Goal: Information Seeking & Learning: Learn about a topic

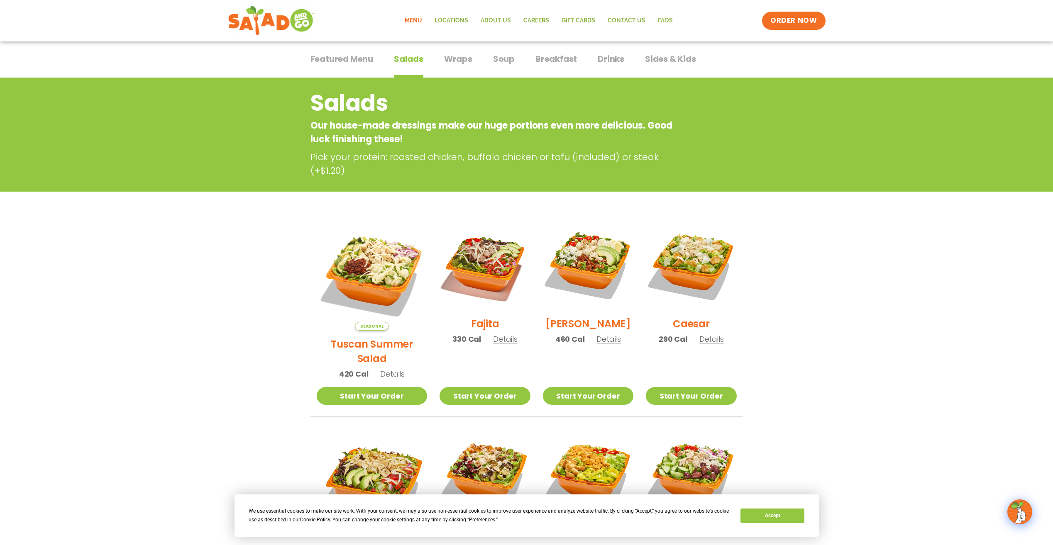
scroll to position [41, 0]
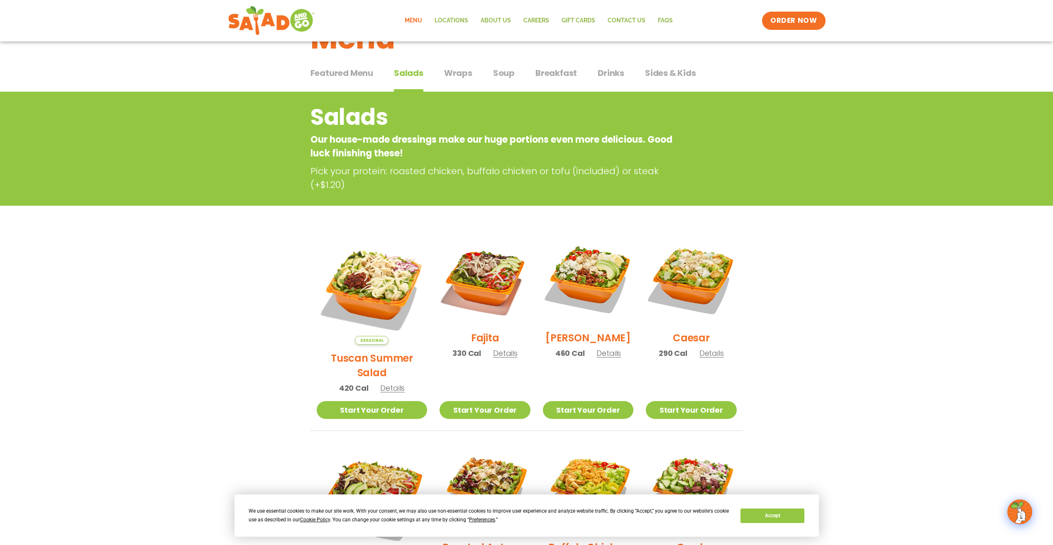
click at [426, 77] on span "Wraps" at bounding box center [458, 73] width 28 height 12
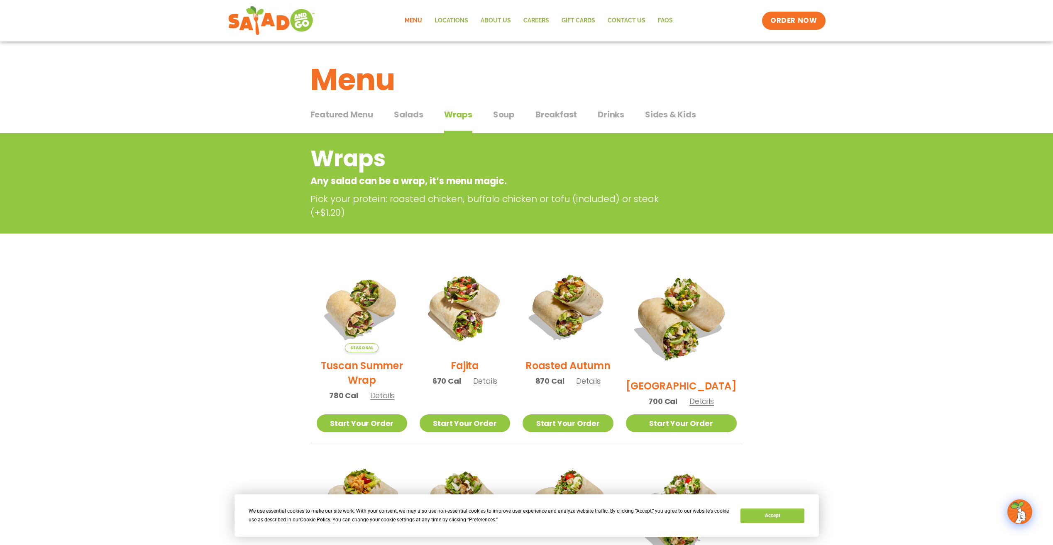
click at [426, 120] on span "Soup" at bounding box center [504, 114] width 22 height 12
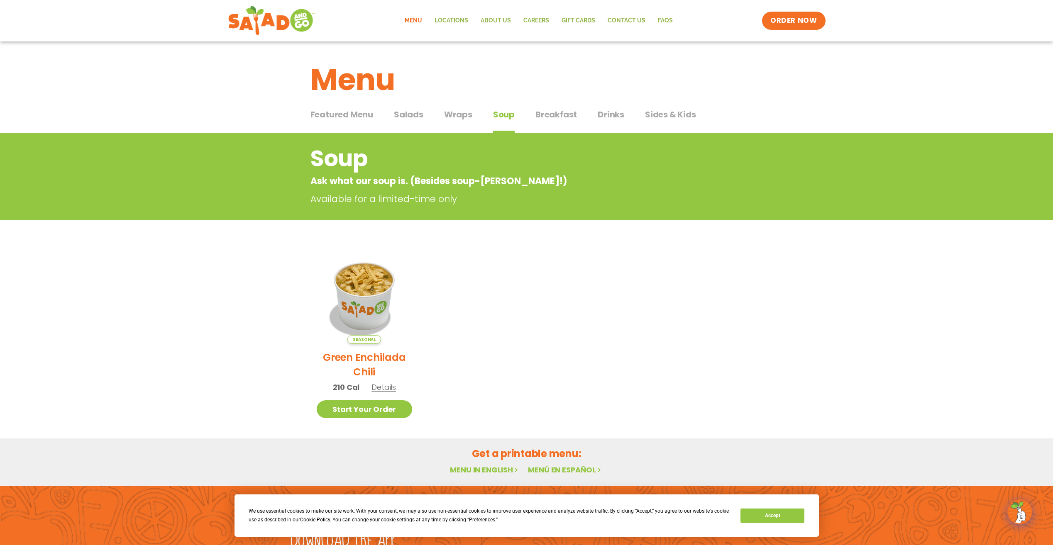
click at [426, 111] on span "Drinks" at bounding box center [611, 114] width 27 height 12
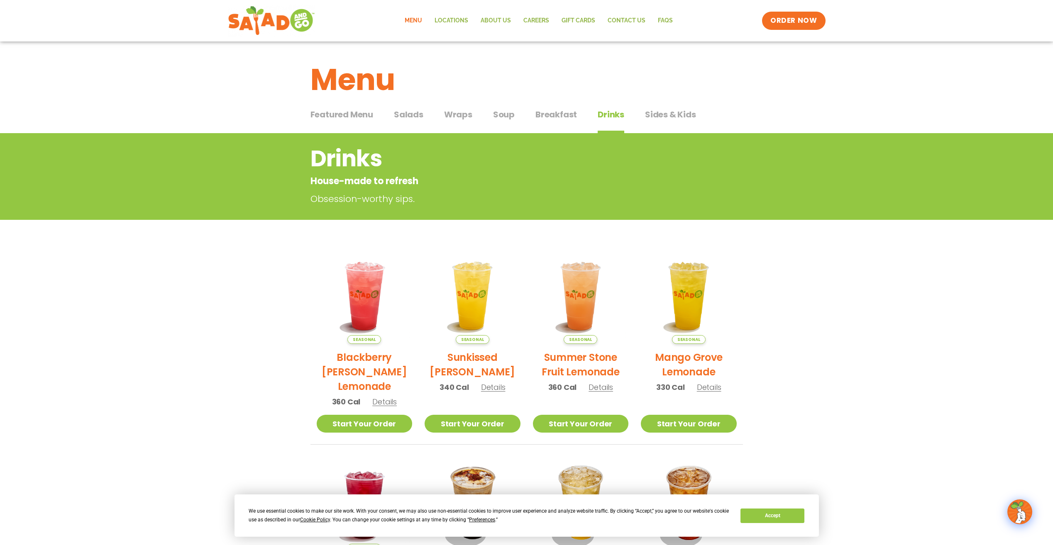
click at [426, 108] on div "Featured Menu Featured Menu Salads Salads Wraps Wraps Soup Soup Breakfast Break…" at bounding box center [526, 119] width 432 height 28
click at [426, 120] on span "Sides & Kids" at bounding box center [670, 114] width 51 height 12
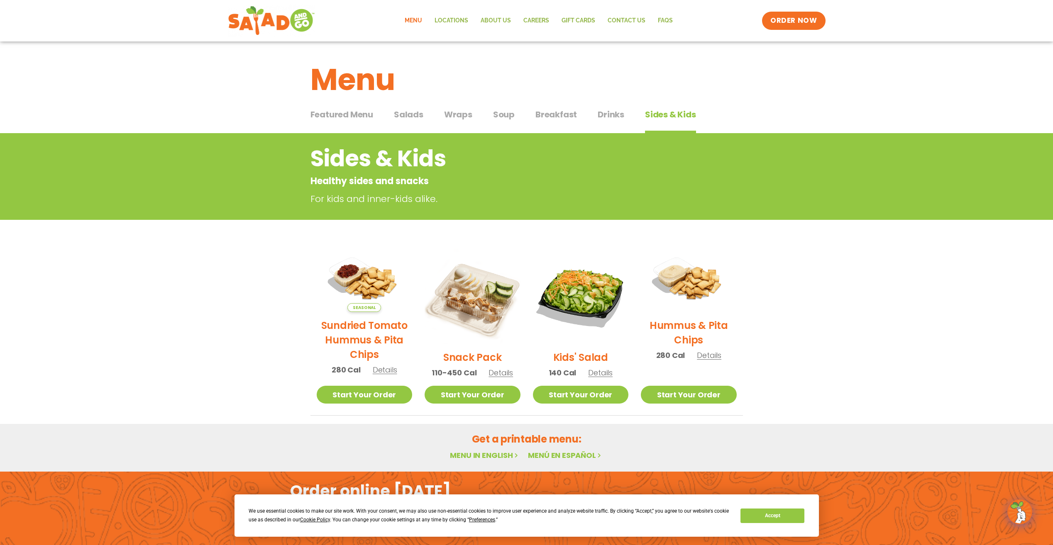
click at [363, 119] on span "Featured Menu" at bounding box center [341, 114] width 63 height 12
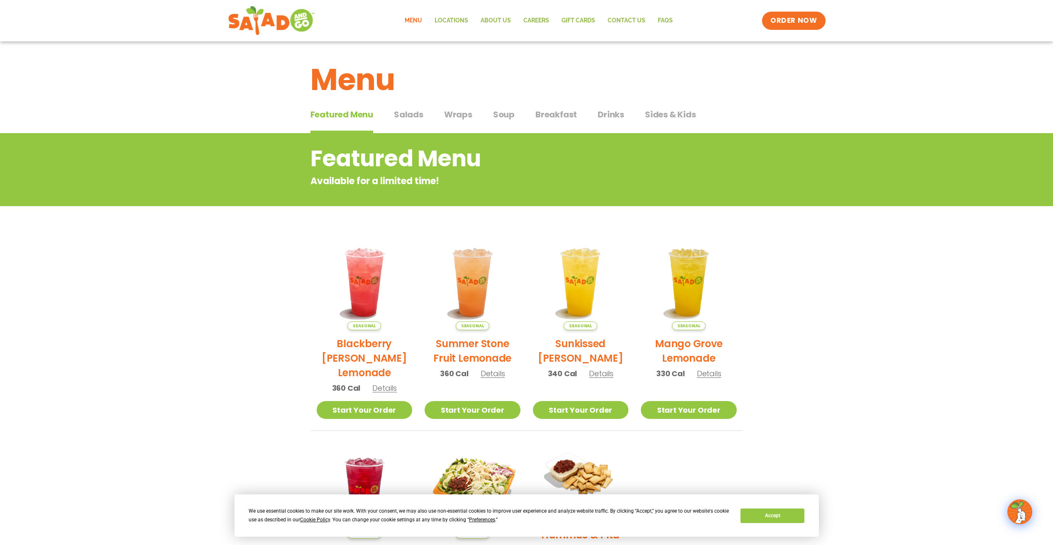
click at [426, 118] on span "Soup" at bounding box center [504, 114] width 22 height 12
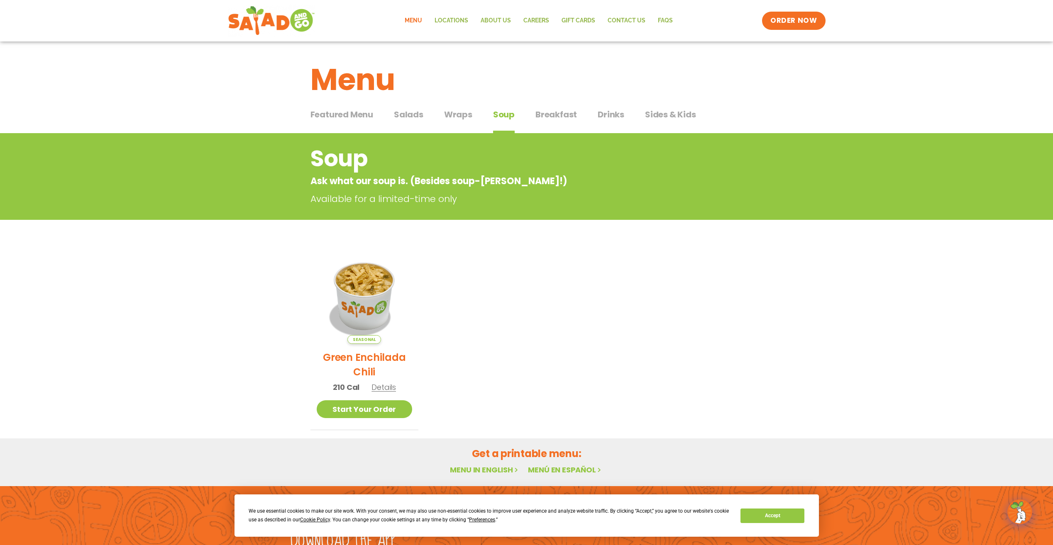
click at [426, 119] on div "Featured Menu Featured Menu Salads Salads Wraps Wraps Soup Soup Breakfast Break…" at bounding box center [526, 119] width 432 height 28
drag, startPoint x: 466, startPoint y: 124, endPoint x: 440, endPoint y: 122, distance: 25.8
click at [426, 123] on button "Wraps Wraps" at bounding box center [458, 120] width 28 height 25
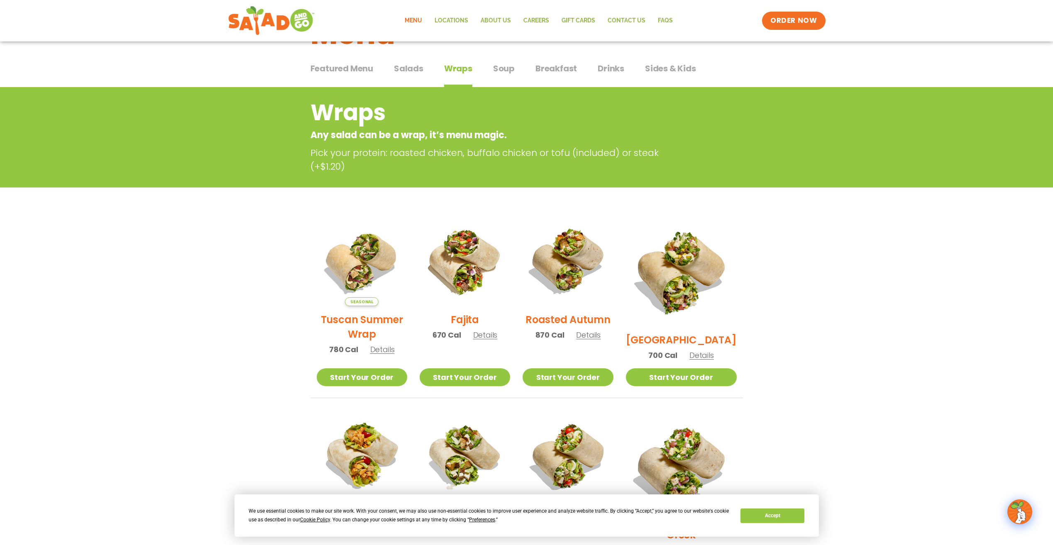
scroll to position [41, 0]
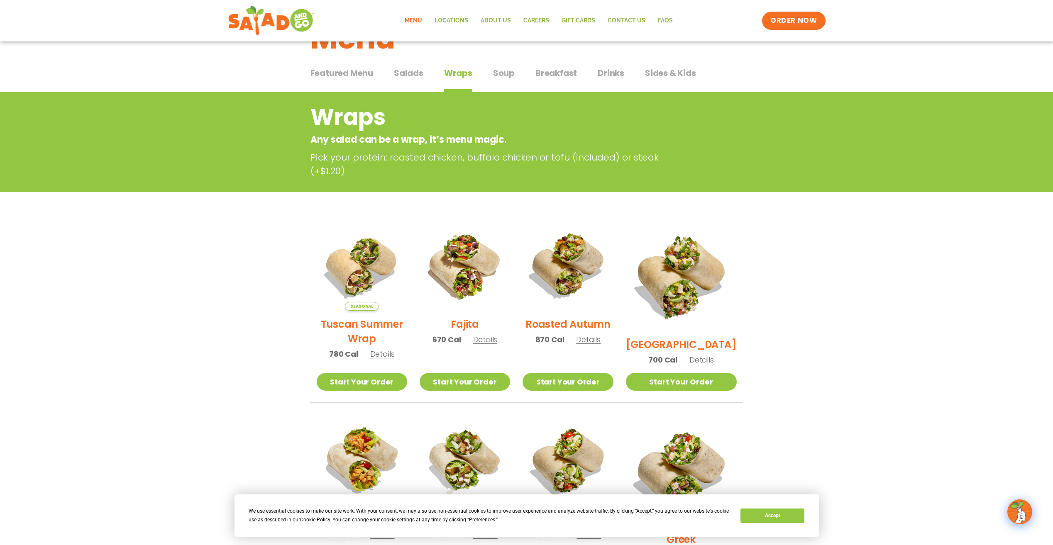
click at [402, 73] on span "Salads" at bounding box center [408, 73] width 29 height 12
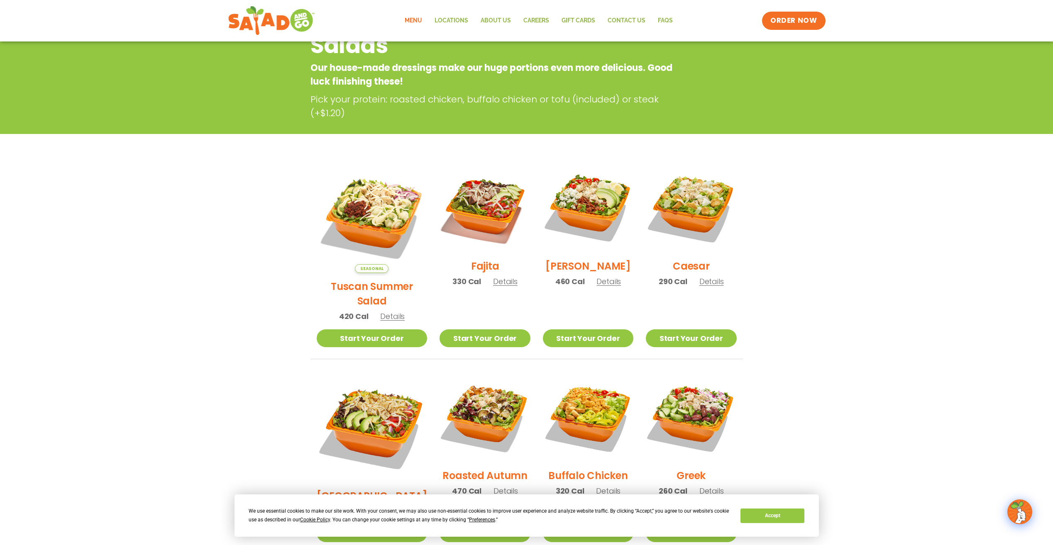
scroll to position [41, 0]
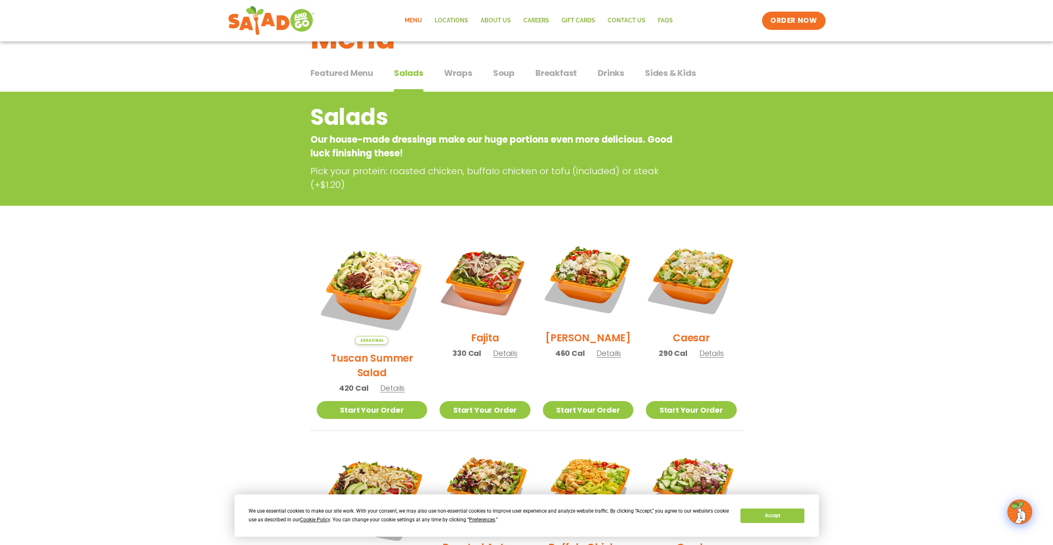
click at [352, 74] on span "Featured Menu" at bounding box center [341, 73] width 63 height 12
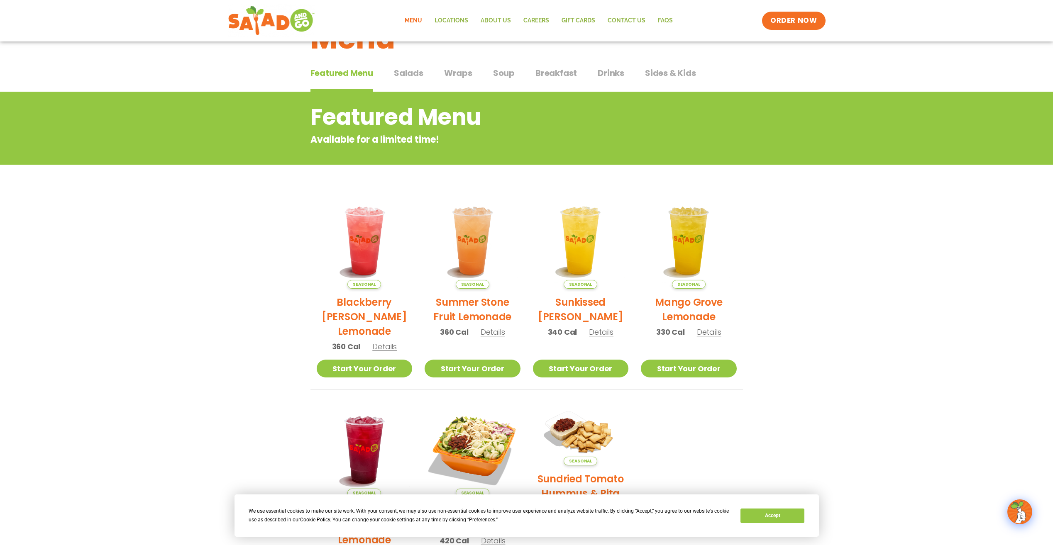
click at [417, 75] on span "Salads" at bounding box center [408, 73] width 29 height 12
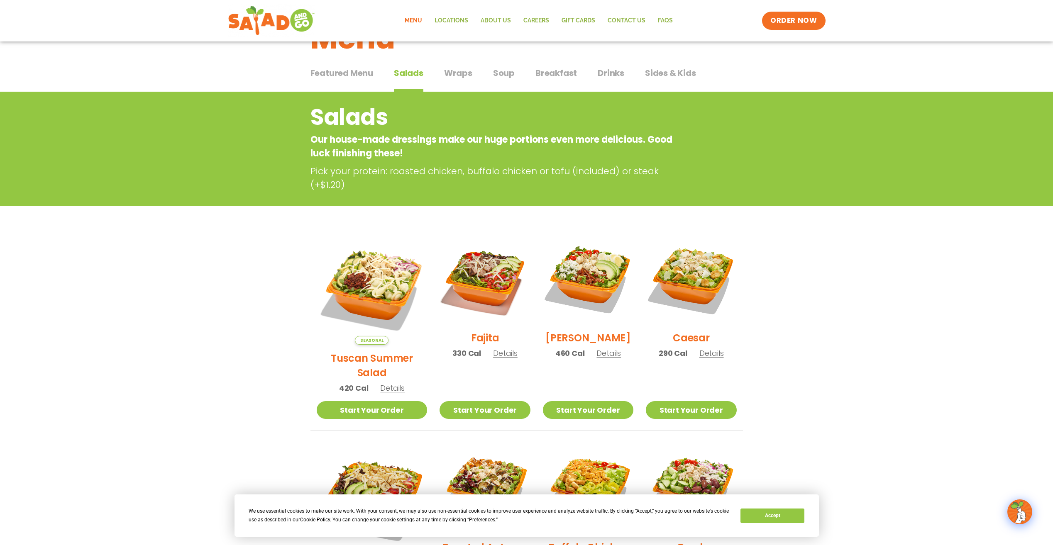
click at [426, 73] on span "Wraps" at bounding box center [458, 73] width 28 height 12
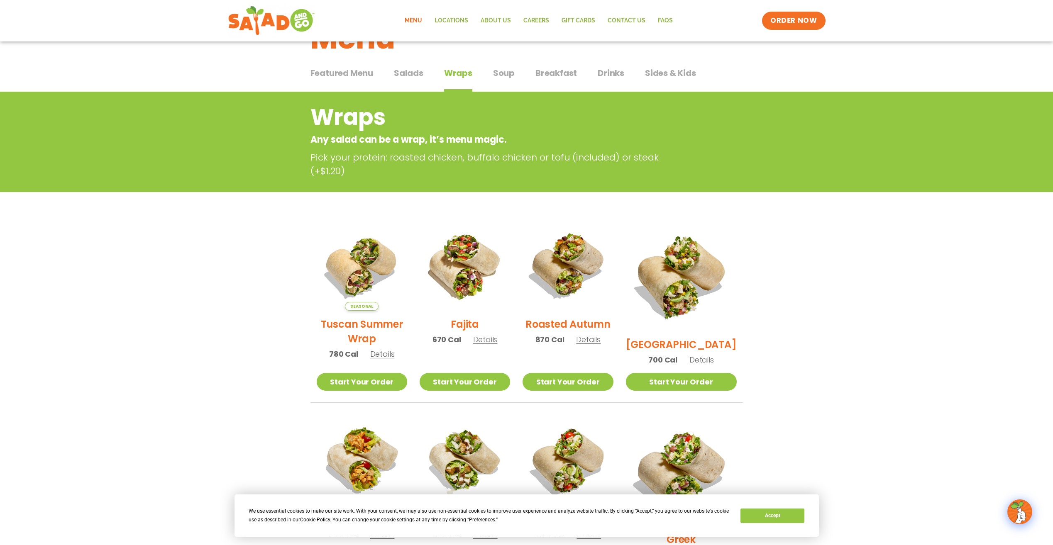
click at [410, 75] on span "Salads" at bounding box center [408, 73] width 29 height 12
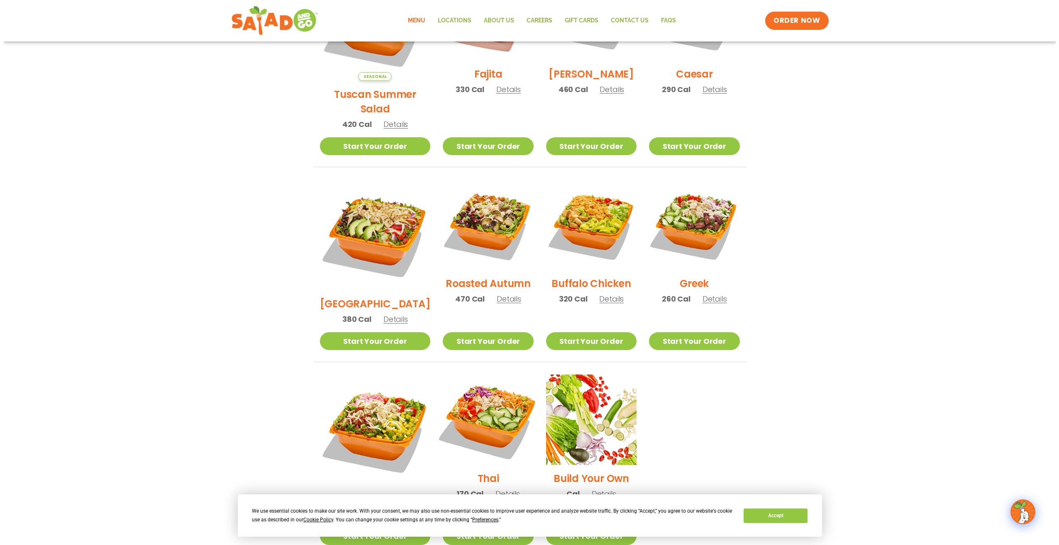
scroll to position [332, 0]
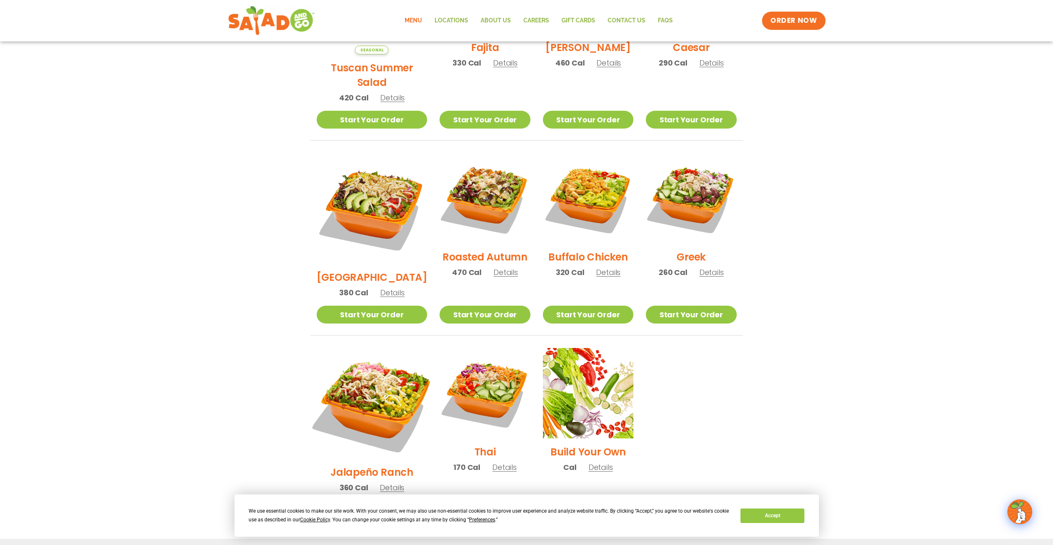
click at [386, 362] on img at bounding box center [372, 404] width 130 height 130
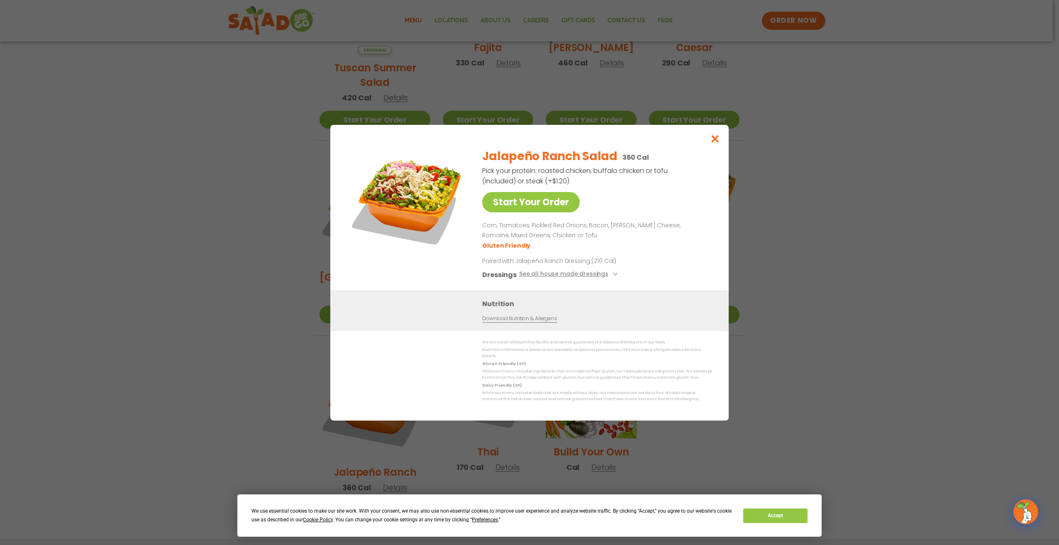
click at [426, 282] on div "Start Your Order Jalapeño Ranch Salad 360 Cal Pick your protein: roasted chicke…" at bounding box center [529, 272] width 1059 height 545
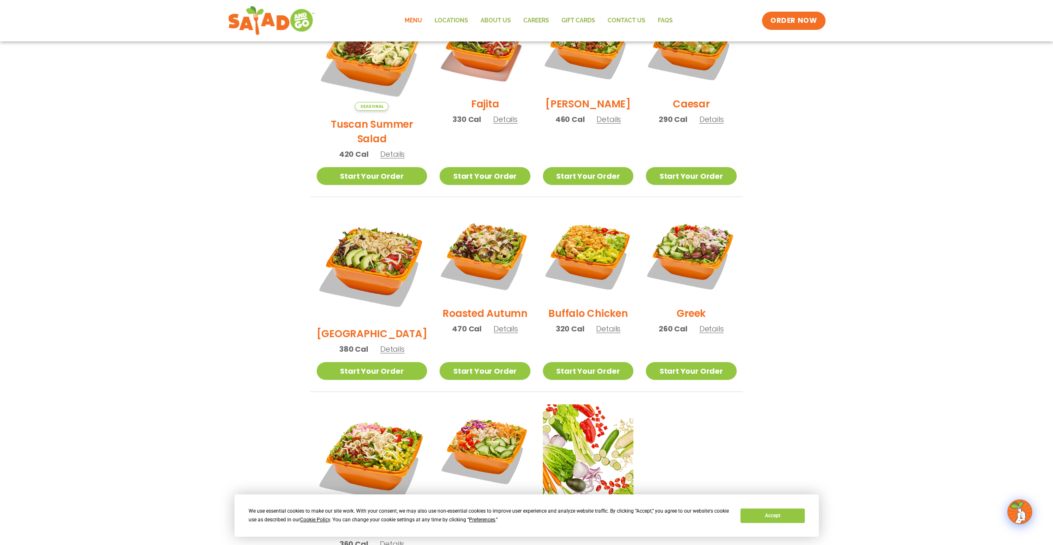
scroll to position [272, 0]
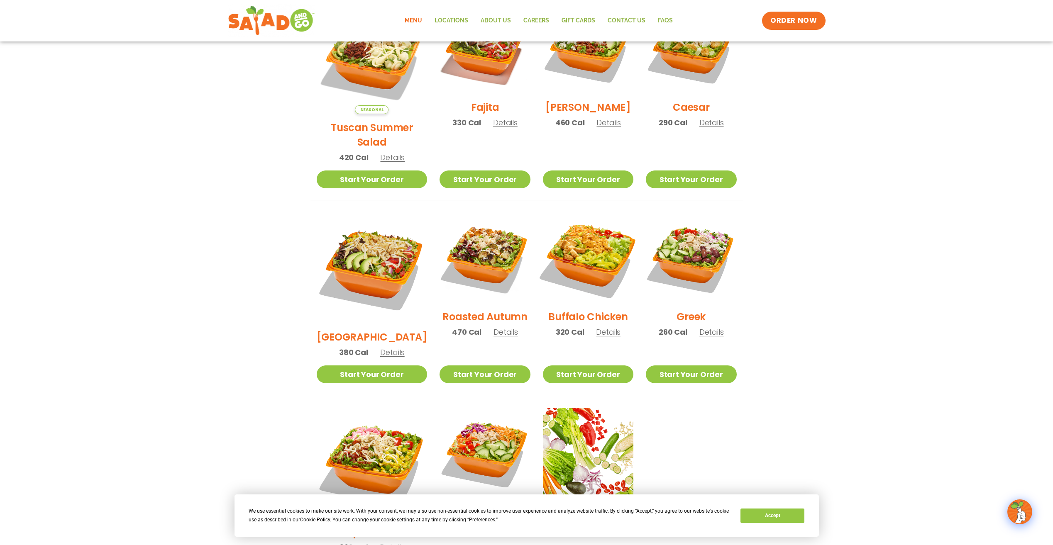
click at [426, 250] on img at bounding box center [588, 258] width 106 height 106
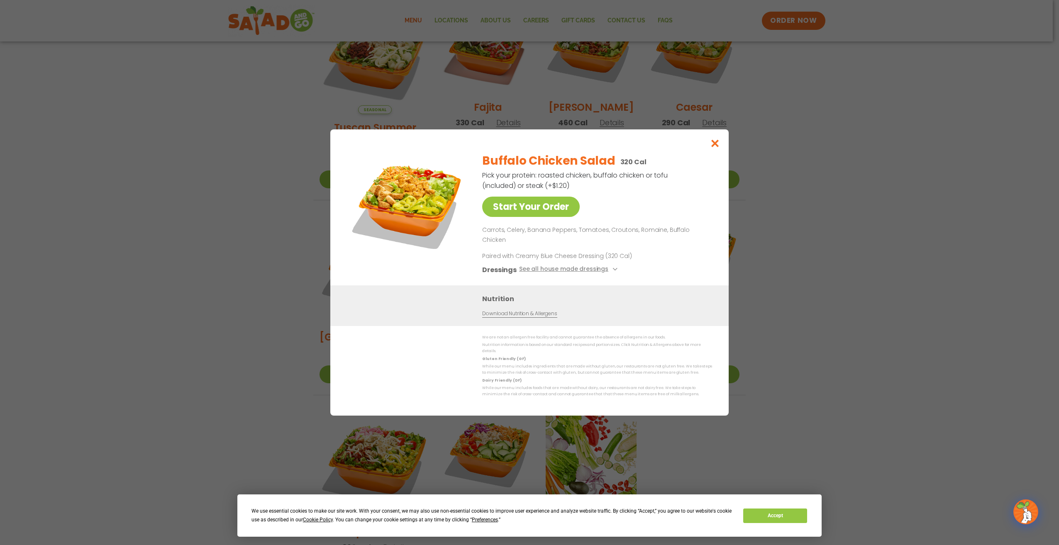
click at [426, 246] on div "Start Your Order Buffalo Chicken Salad 320 Cal Pick your protein: roasted chick…" at bounding box center [529, 272] width 1059 height 545
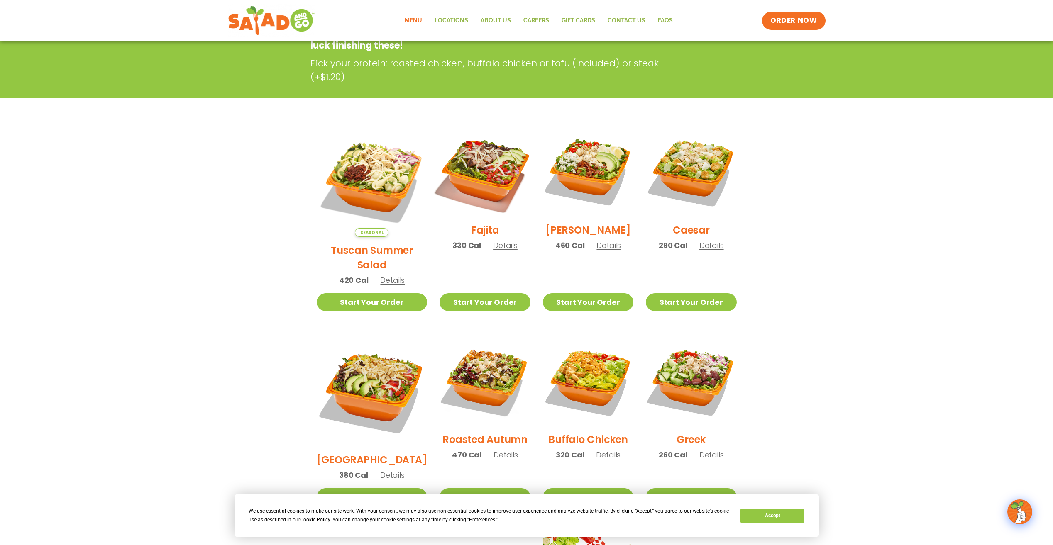
scroll to position [148, 0]
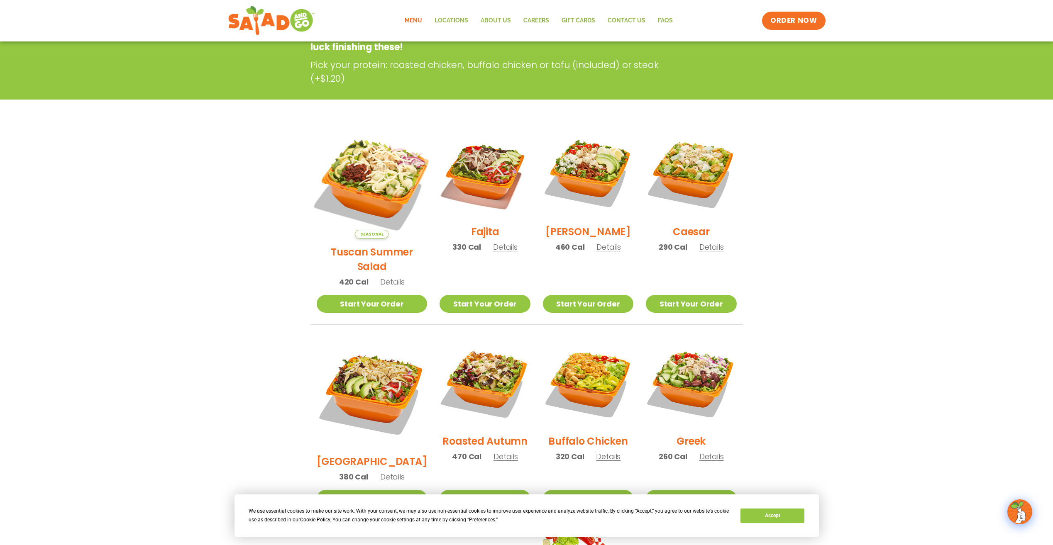
click at [374, 176] on img at bounding box center [372, 183] width 130 height 130
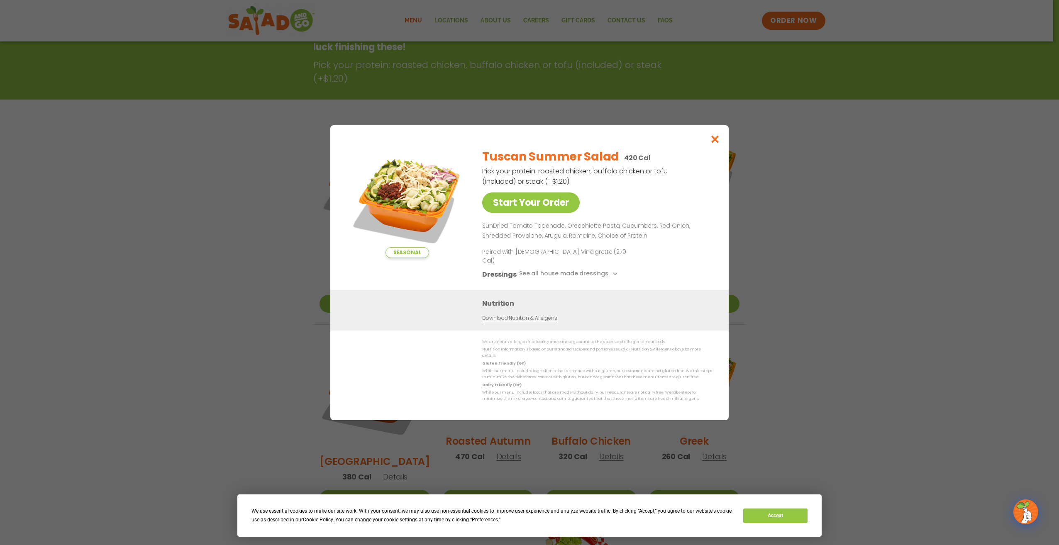
click at [276, 240] on div "Seasonal Start Your Order Tuscan Summer Salad 420 Cal Pick your protein: roaste…" at bounding box center [529, 272] width 1059 height 545
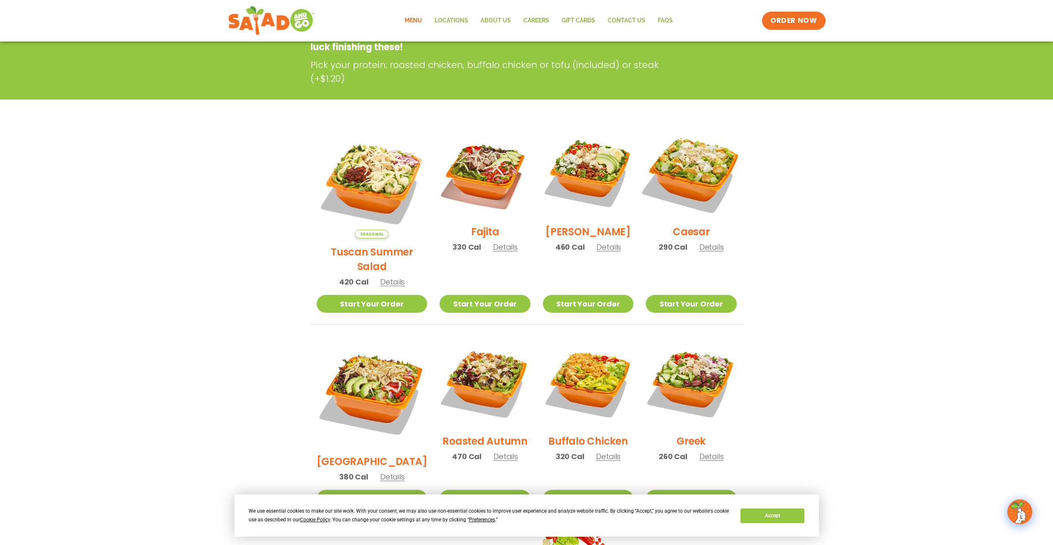
click at [426, 176] on img at bounding box center [691, 173] width 106 height 106
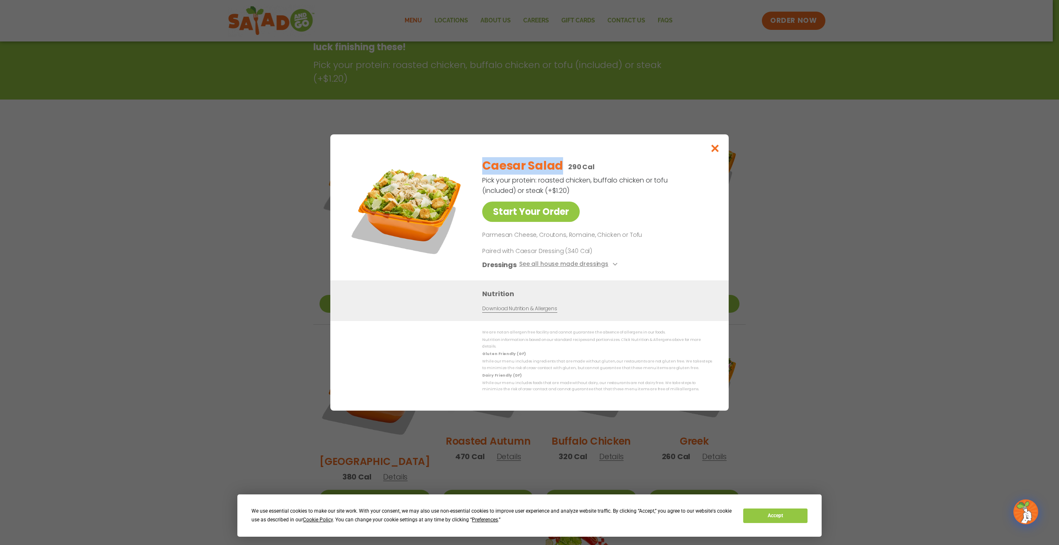
drag, startPoint x: 561, startPoint y: 171, endPoint x: 485, endPoint y: 176, distance: 75.7
click at [426, 175] on h2 "Caesar Salad" at bounding box center [522, 165] width 81 height 17
drag, startPoint x: 485, startPoint y: 176, endPoint x: 491, endPoint y: 173, distance: 7.3
copy h2 "Caesar Salad"
drag, startPoint x: 165, startPoint y: 272, endPoint x: 177, endPoint y: 294, distance: 25.1
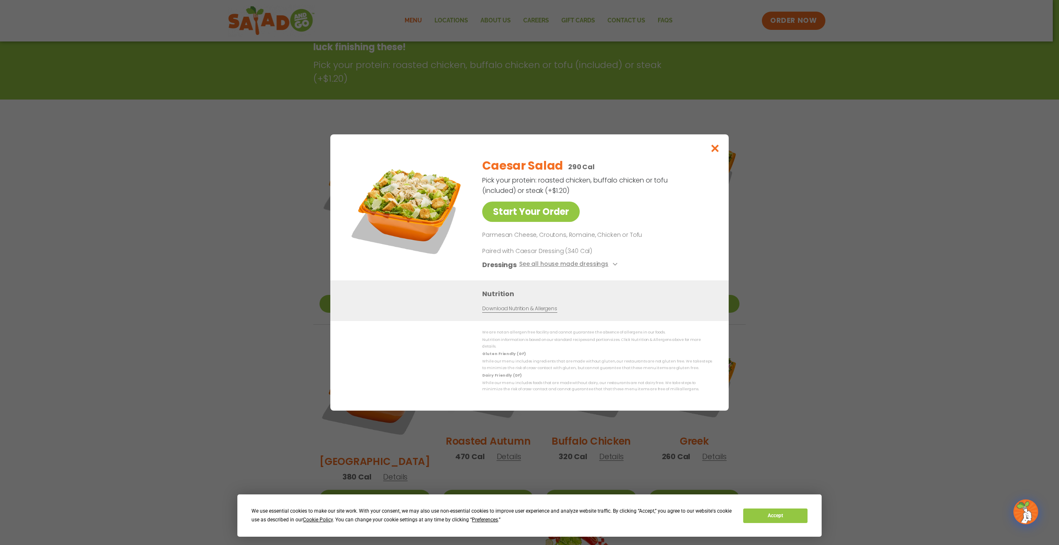
click at [172, 283] on div "Start Your Order Caesar Salad 290 Cal Pick your protein: roasted chicken, buffa…" at bounding box center [529, 272] width 1059 height 545
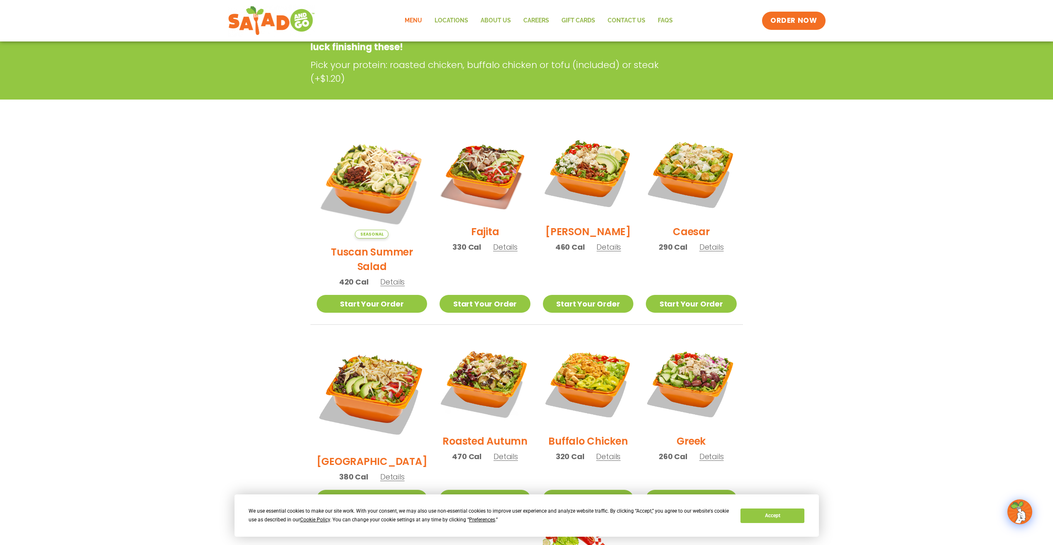
click at [199, 278] on section "Salads Our house-made dressings make our huge portions even more delicious. Goo…" at bounding box center [526, 350] width 1053 height 730
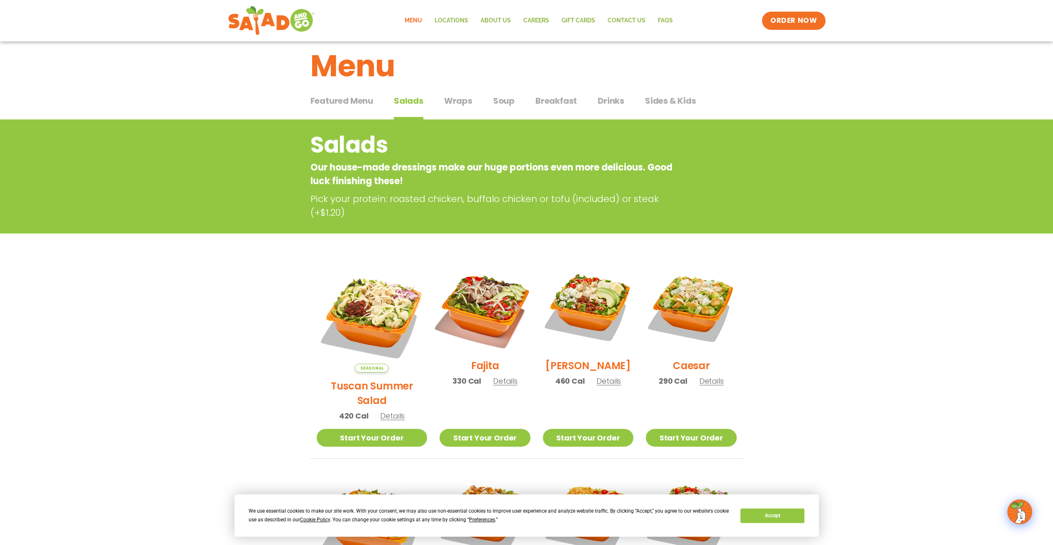
scroll to position [0, 0]
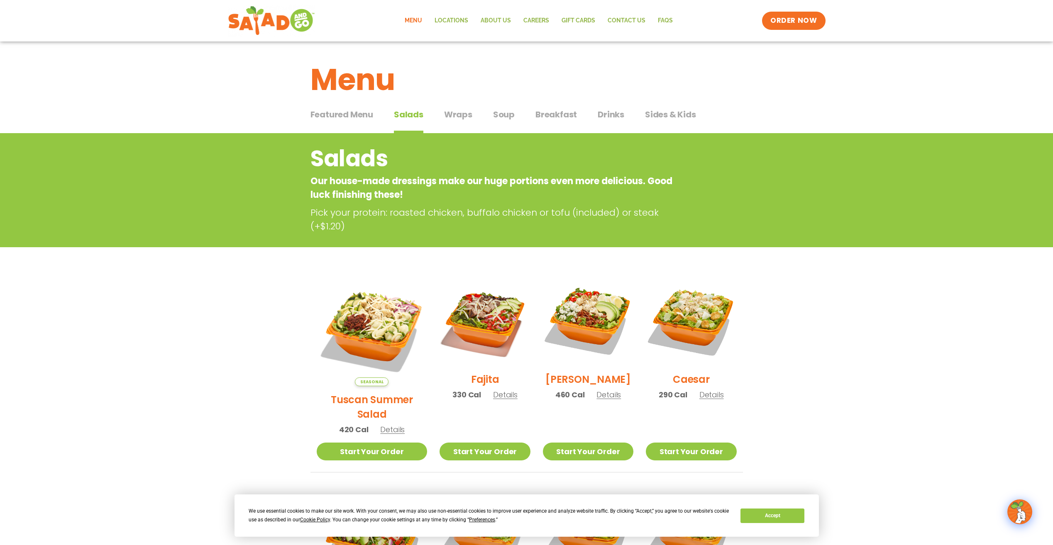
click at [426, 118] on span "Wraps" at bounding box center [458, 114] width 28 height 12
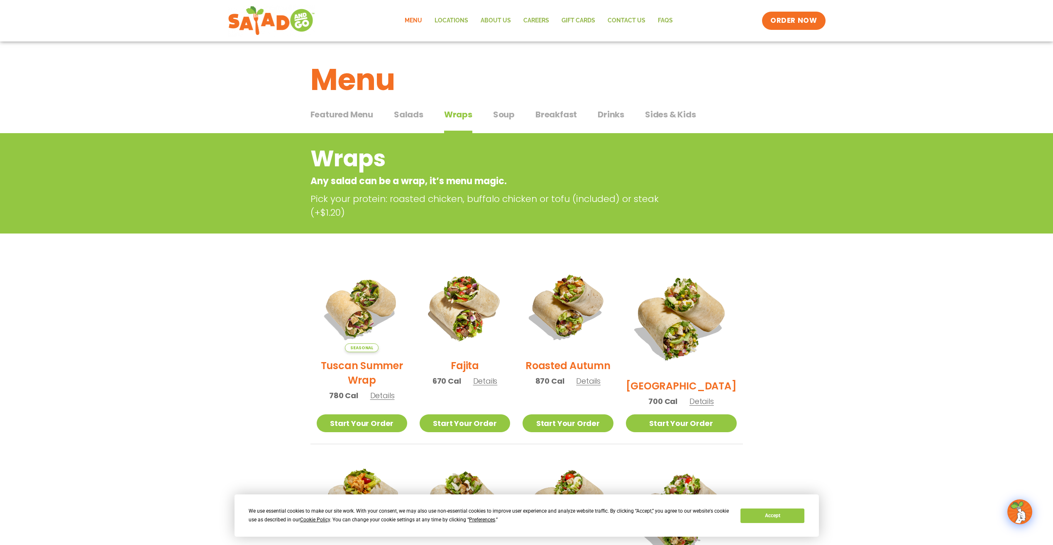
click at [413, 116] on span "Salads" at bounding box center [408, 114] width 29 height 12
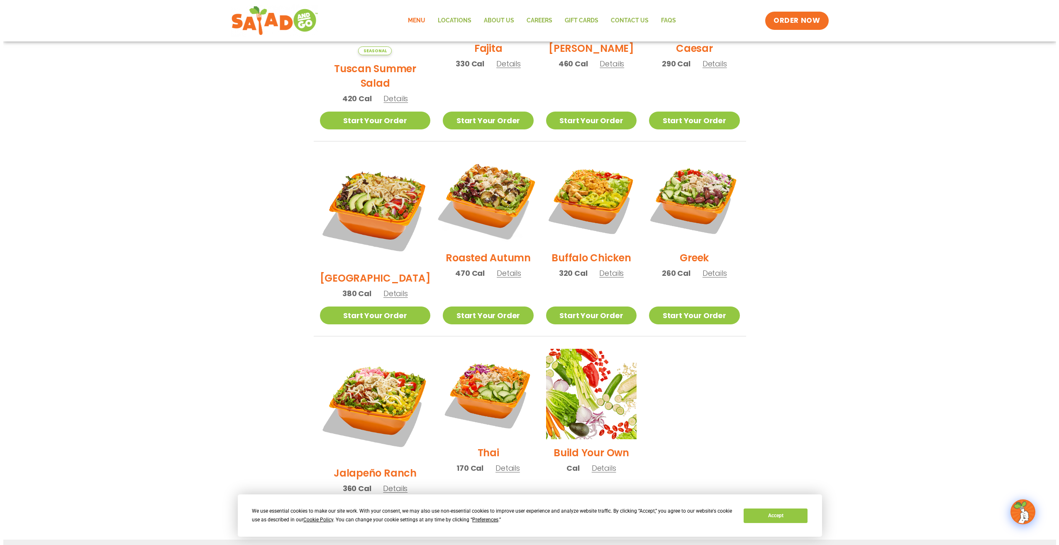
scroll to position [332, 0]
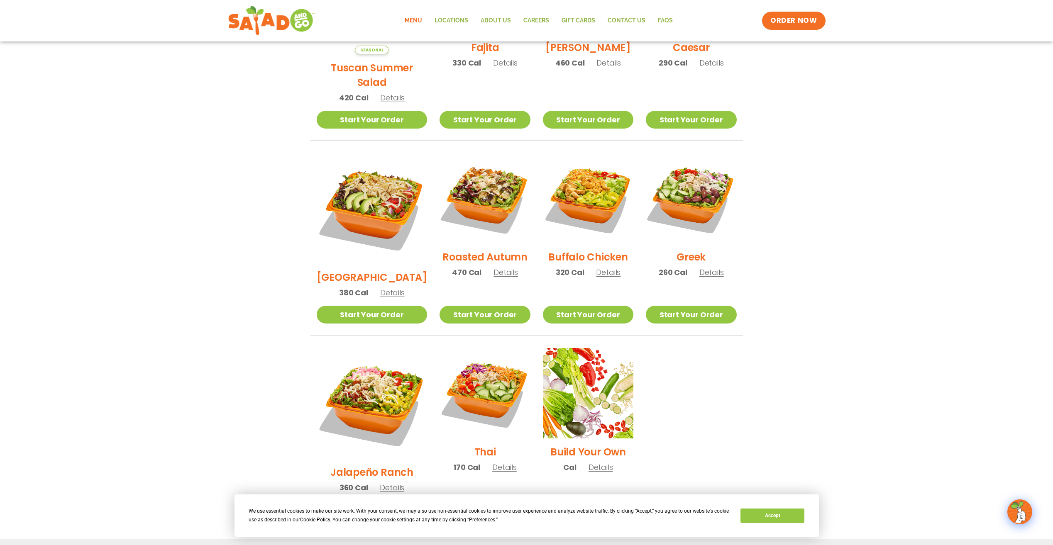
click at [426, 462] on span "Details" at bounding box center [504, 467] width 24 height 10
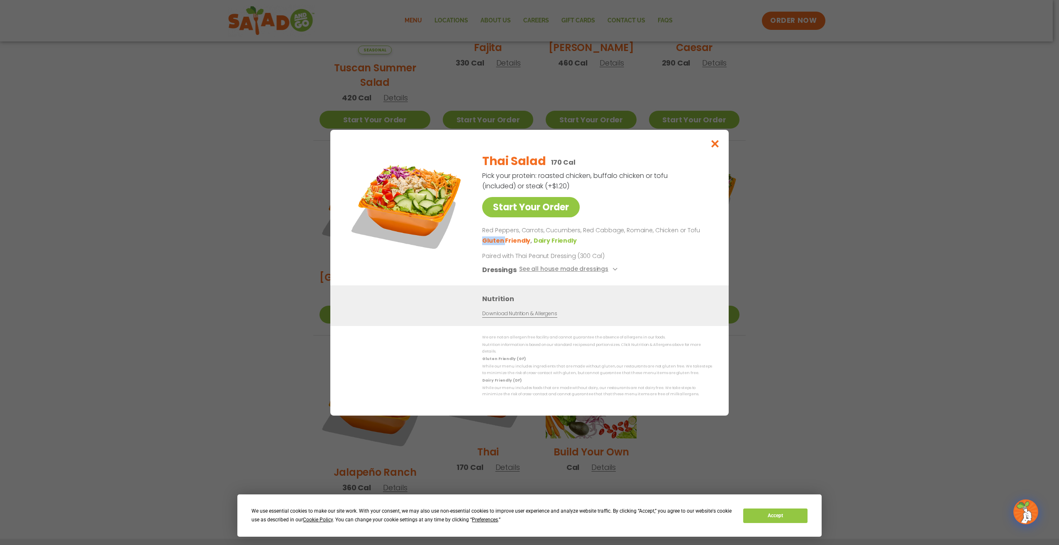
drag, startPoint x: 503, startPoint y: 242, endPoint x: 481, endPoint y: 244, distance: 21.6
click at [426, 244] on div "Start Your Order Thai Salad 170 Cal Pick your protein: roasted chicken, buffalo…" at bounding box center [529, 215] width 365 height 139
copy li "Gluten"
drag, startPoint x: 545, startPoint y: 163, endPoint x: 484, endPoint y: 169, distance: 61.3
click at [426, 169] on div "Thai Salad 170 Cal" at bounding box center [595, 161] width 227 height 17
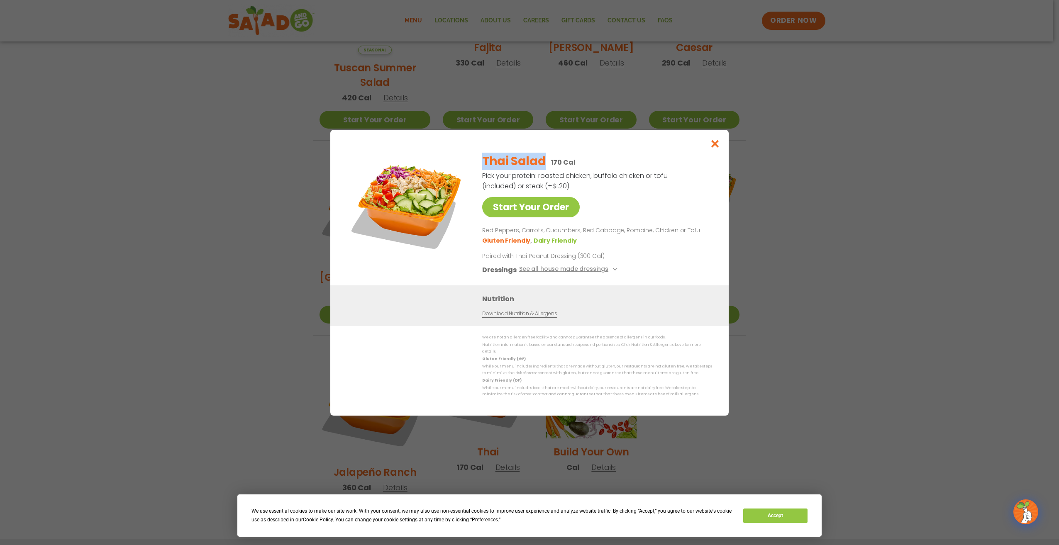
copy h2 "Thai Salad"
click at [426, 158] on div "Start Your Order Thai Salad 170 Cal Pick your protein: roasted chicken, buffalo…" at bounding box center [529, 272] width 1059 height 545
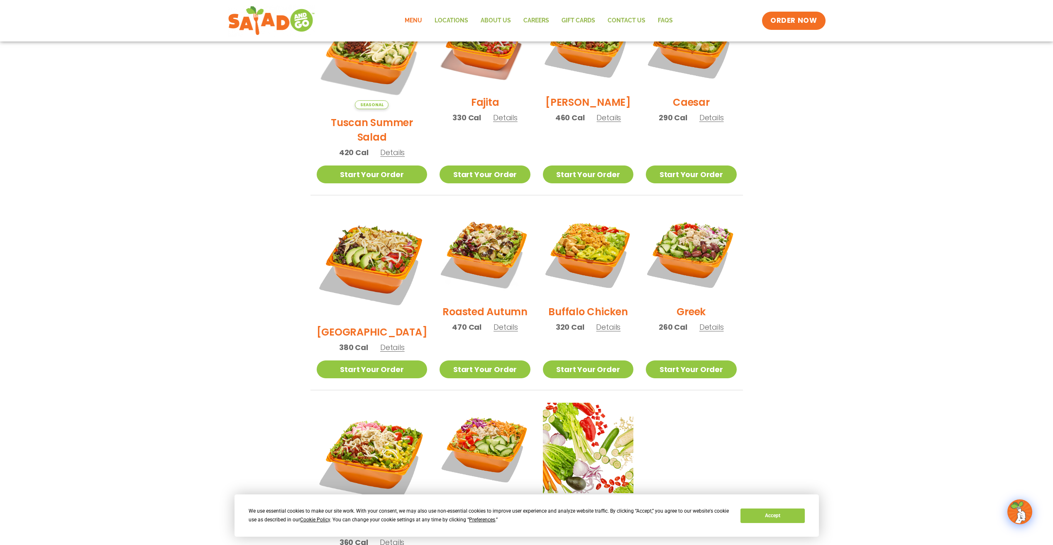
scroll to position [272, 0]
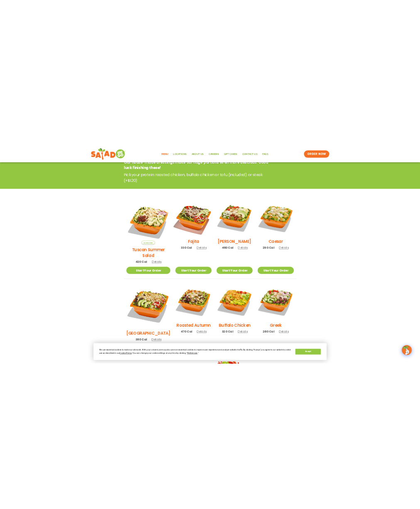
scroll to position [124, 0]
